Goal: Task Accomplishment & Management: Complete application form

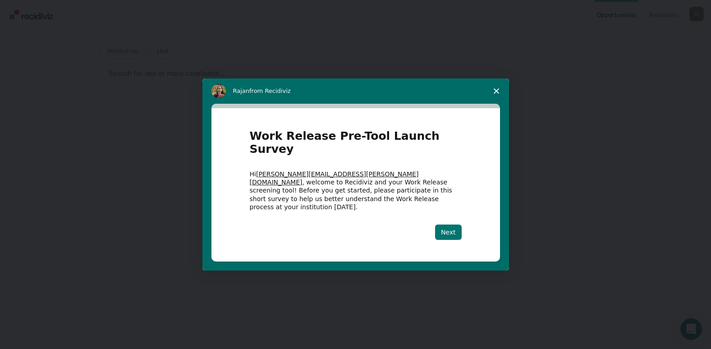
click at [450, 225] on button "Next" at bounding box center [448, 232] width 27 height 15
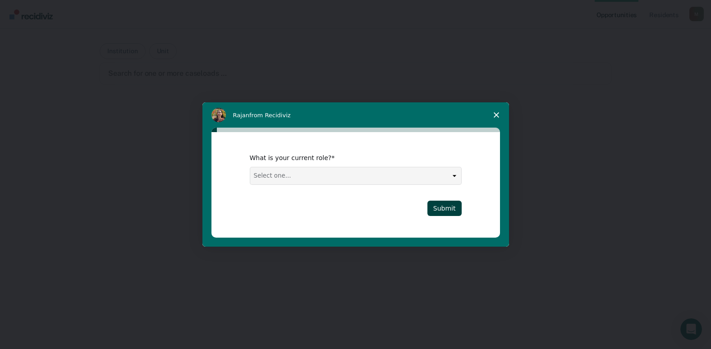
click at [453, 180] on select "Select one... Case Manager FUM Assistant [PERSON_NAME] [PERSON_NAME]" at bounding box center [355, 175] width 211 height 17
select select "Case Manager"
click at [250, 167] on select "Select one... Case Manager FUM Assistant [PERSON_NAME] [PERSON_NAME]" at bounding box center [355, 175] width 211 height 17
click at [453, 209] on button "Submit" at bounding box center [445, 208] width 34 height 15
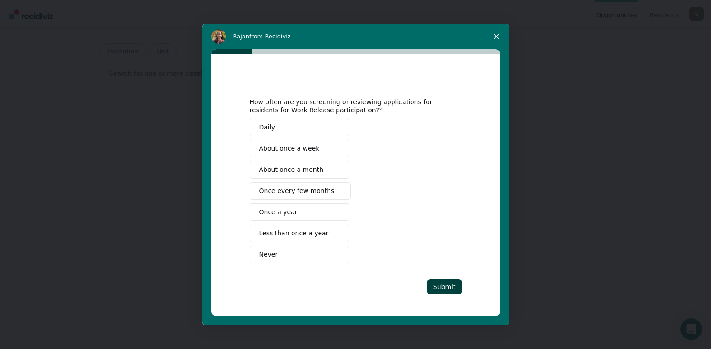
click at [322, 153] on button "About once a week" at bounding box center [299, 149] width 99 height 18
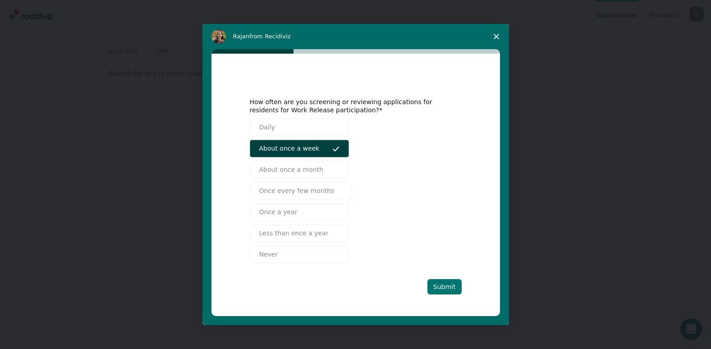
click at [443, 288] on button "Submit" at bounding box center [445, 286] width 34 height 15
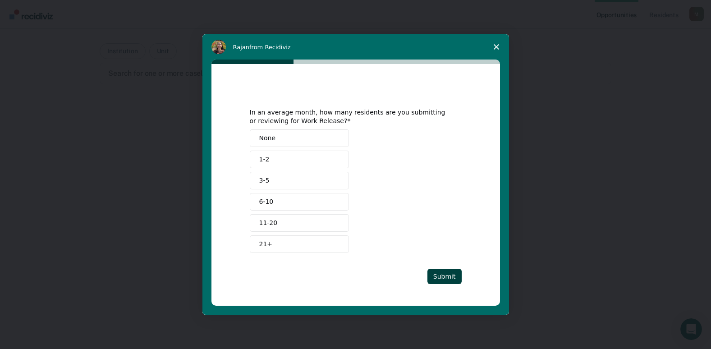
click at [302, 183] on button "3-5" at bounding box center [299, 181] width 99 height 18
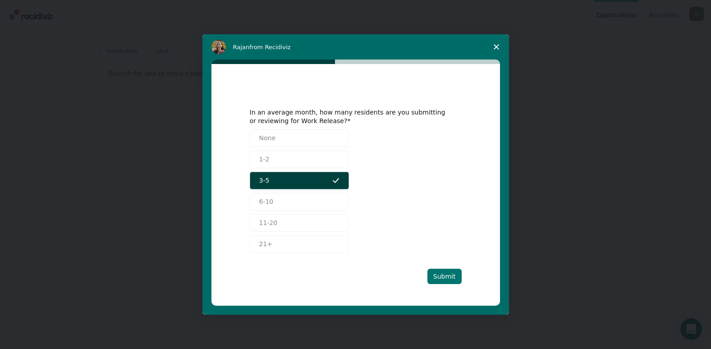
click at [444, 274] on button "Submit" at bounding box center [445, 276] width 34 height 15
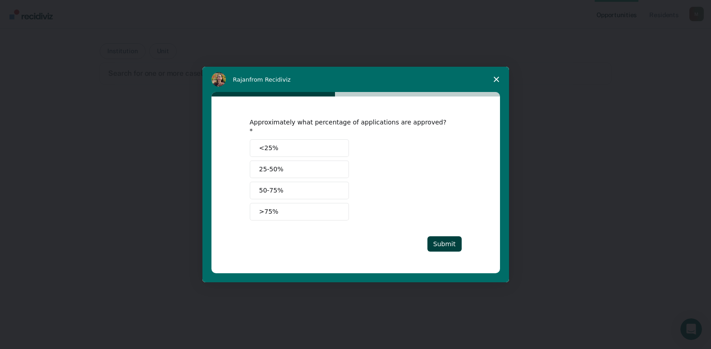
click at [289, 186] on button "50-75%" at bounding box center [299, 191] width 99 height 18
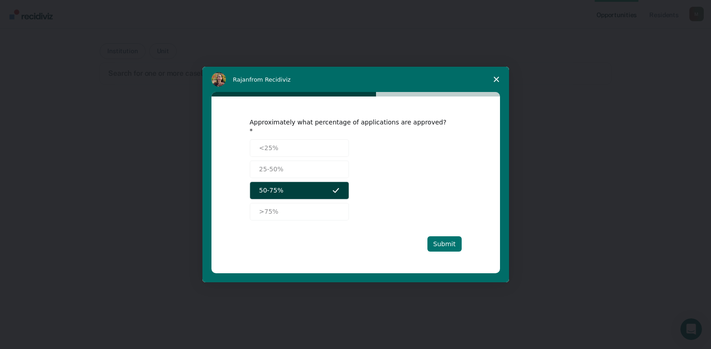
click at [446, 238] on button "Submit" at bounding box center [445, 243] width 34 height 15
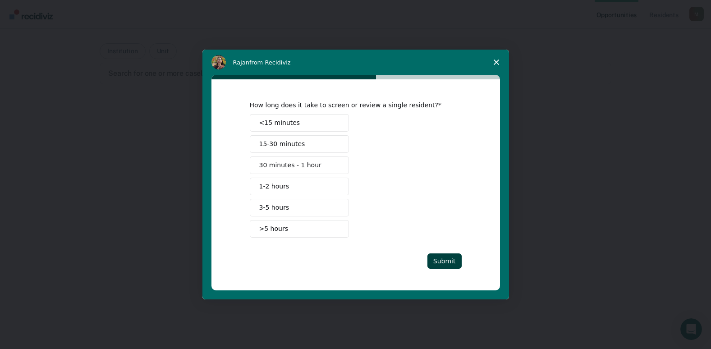
click at [326, 164] on button "30 minutes - 1 hour" at bounding box center [299, 166] width 99 height 18
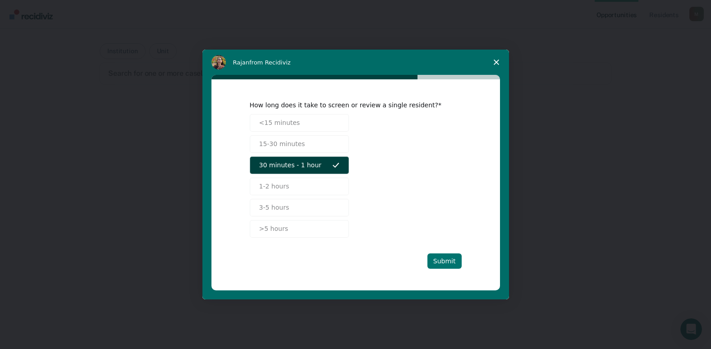
click at [446, 260] on button "Submit" at bounding box center [445, 261] width 34 height 15
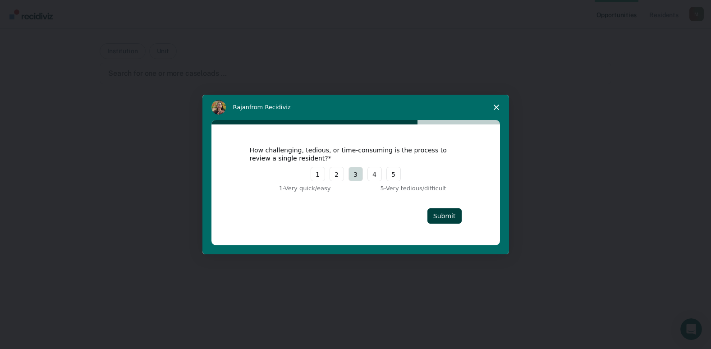
click at [352, 174] on button "3" at bounding box center [356, 174] width 14 height 14
click at [448, 215] on button "Submit" at bounding box center [445, 215] width 34 height 15
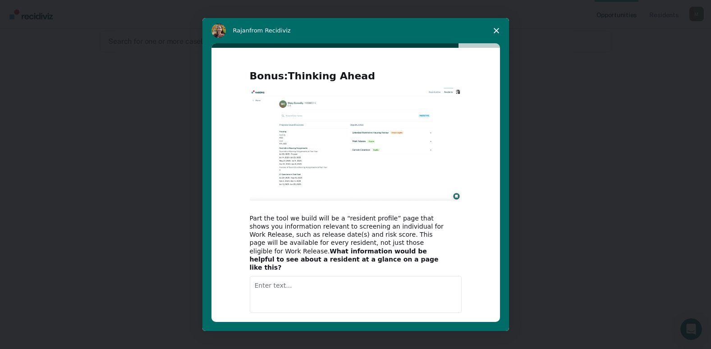
scroll to position [36, 0]
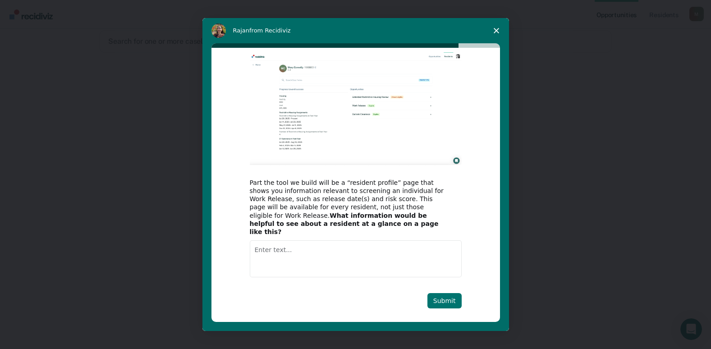
click at [446, 293] on button "Submit" at bounding box center [445, 300] width 34 height 15
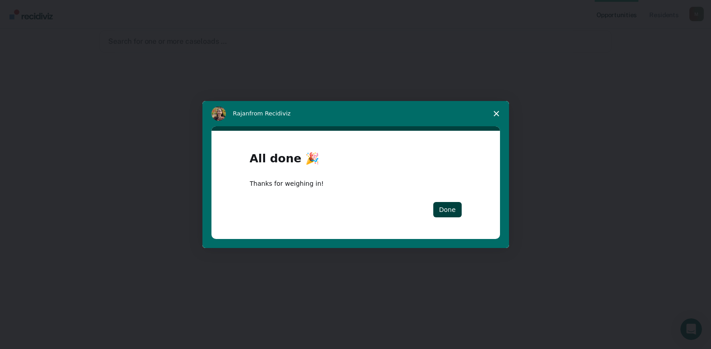
scroll to position [0, 0]
click at [450, 204] on button "Done" at bounding box center [448, 209] width 28 height 15
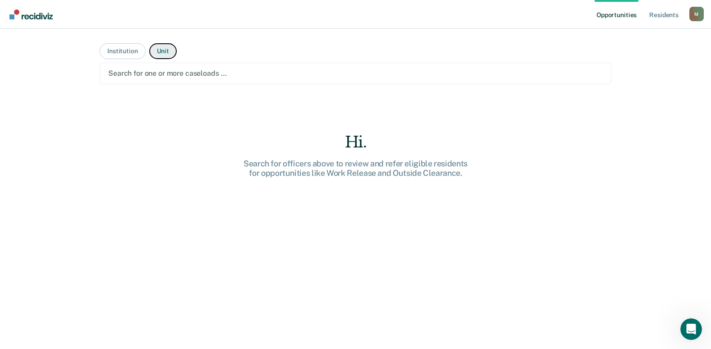
click at [154, 47] on button "Unit" at bounding box center [163, 51] width 28 height 16
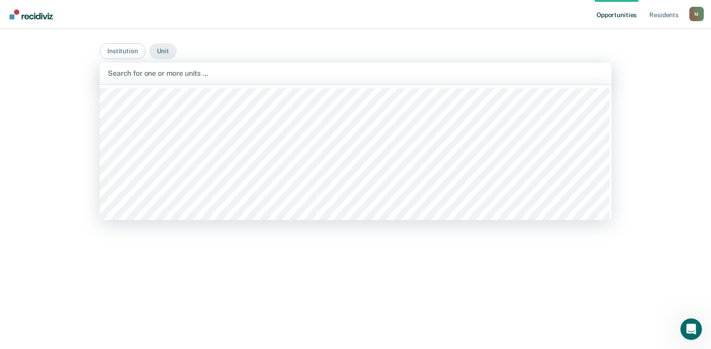
click at [227, 74] on div at bounding box center [356, 73] width 496 height 10
type input "oc"
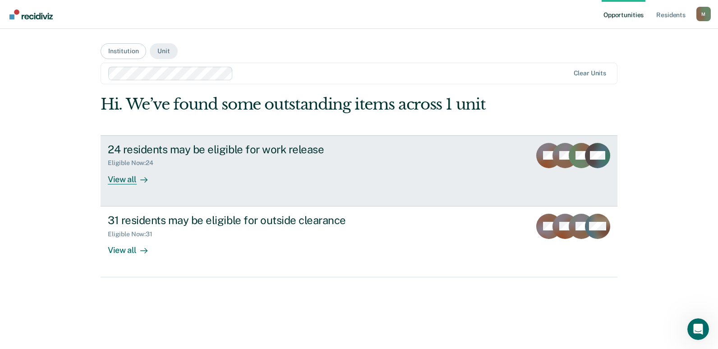
click at [125, 177] on div "View all" at bounding box center [133, 176] width 51 height 18
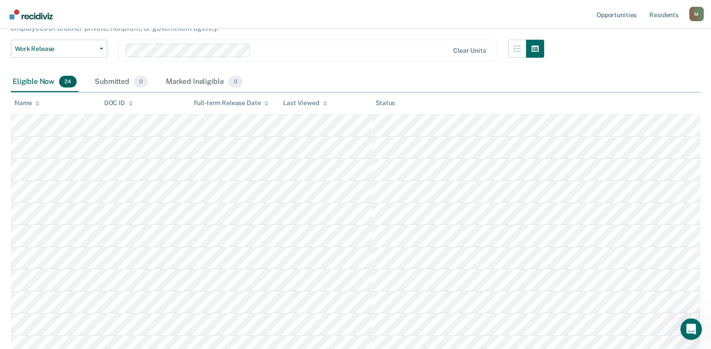
scroll to position [28, 0]
